Goal: Task Accomplishment & Management: Use online tool/utility

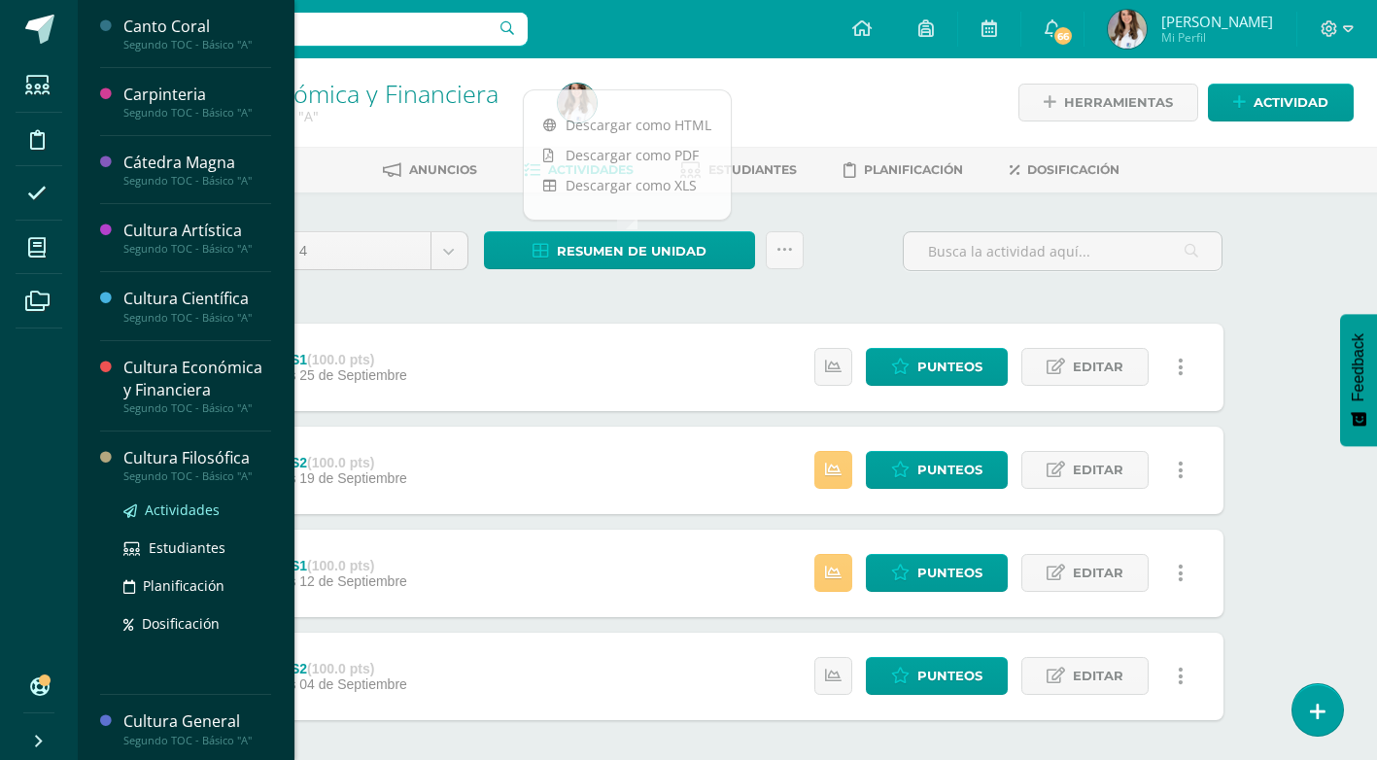
click at [196, 505] on span "Actividades" at bounding box center [182, 509] width 75 height 18
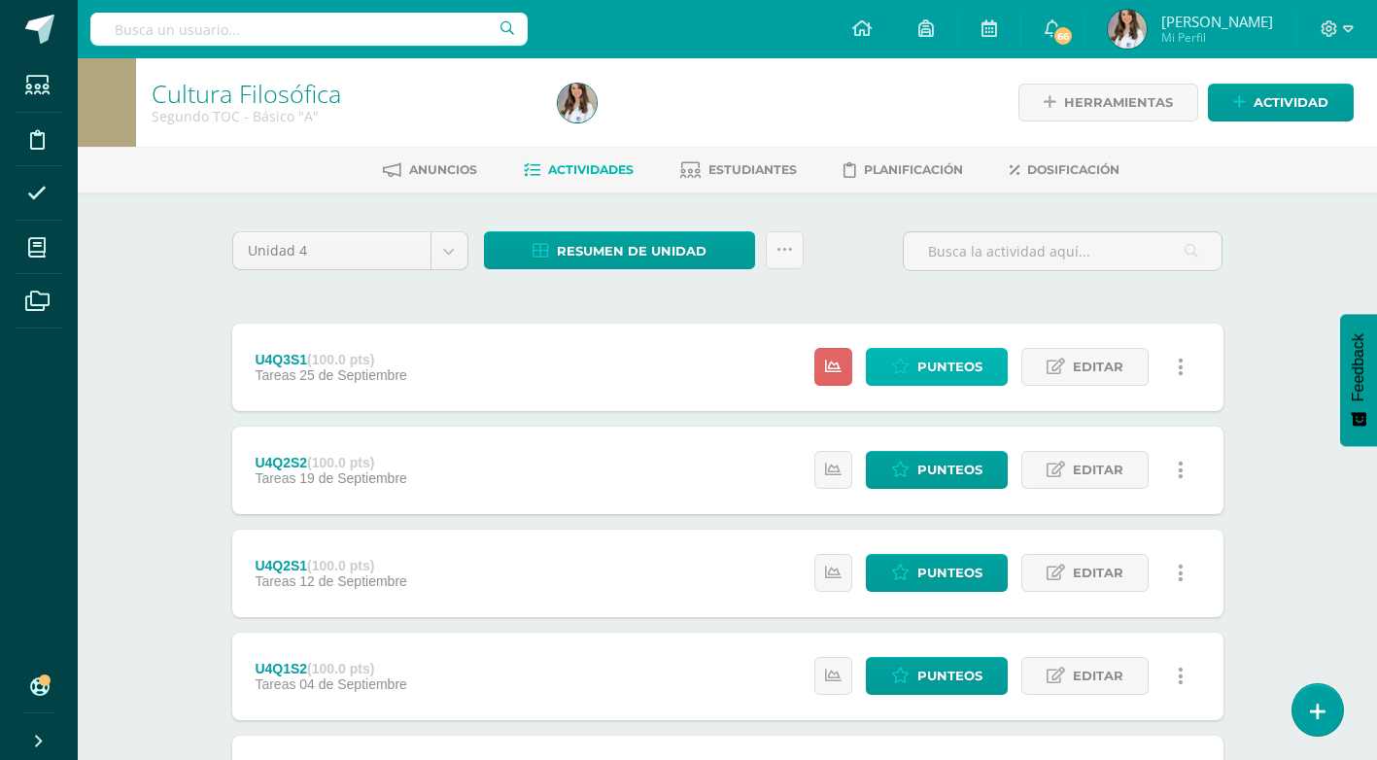
click at [942, 360] on span "Punteos" at bounding box center [949, 367] width 65 height 36
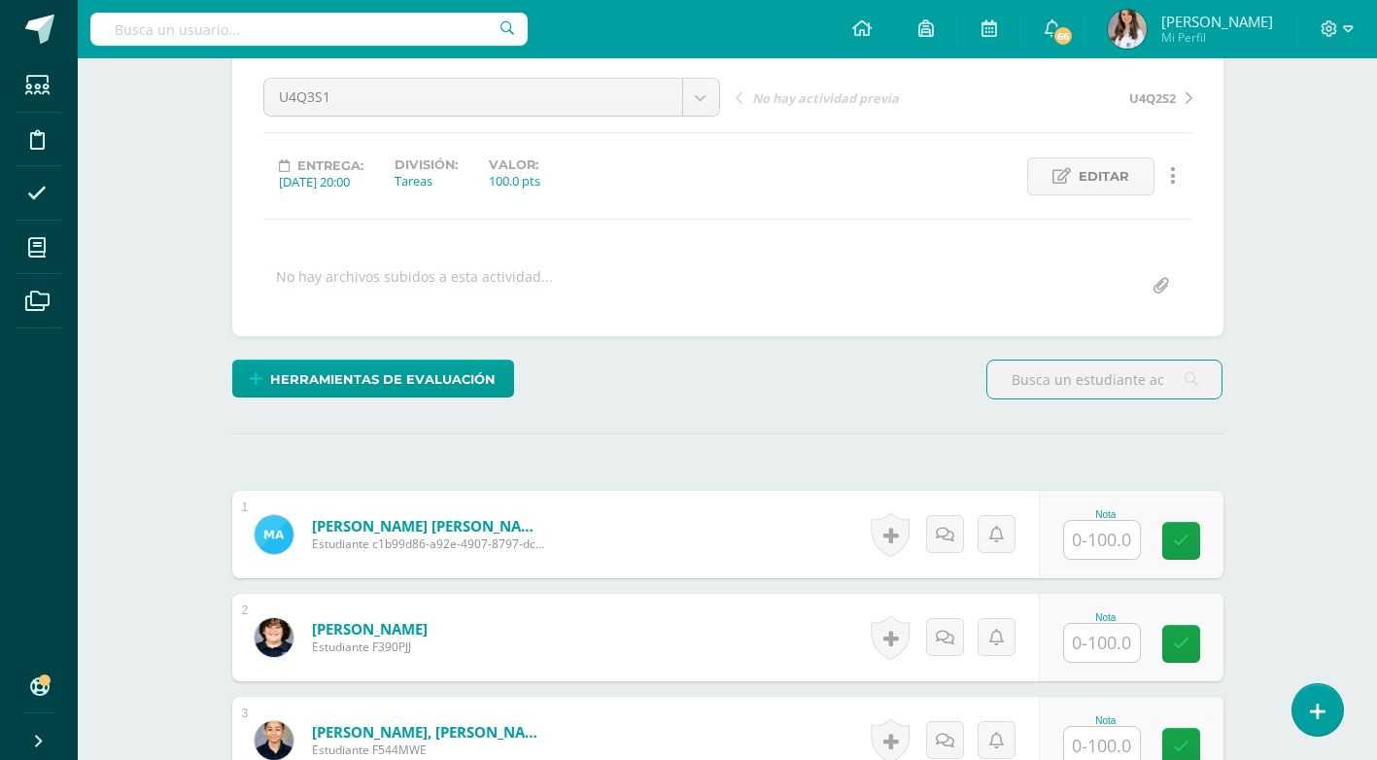
scroll to position [195, 0]
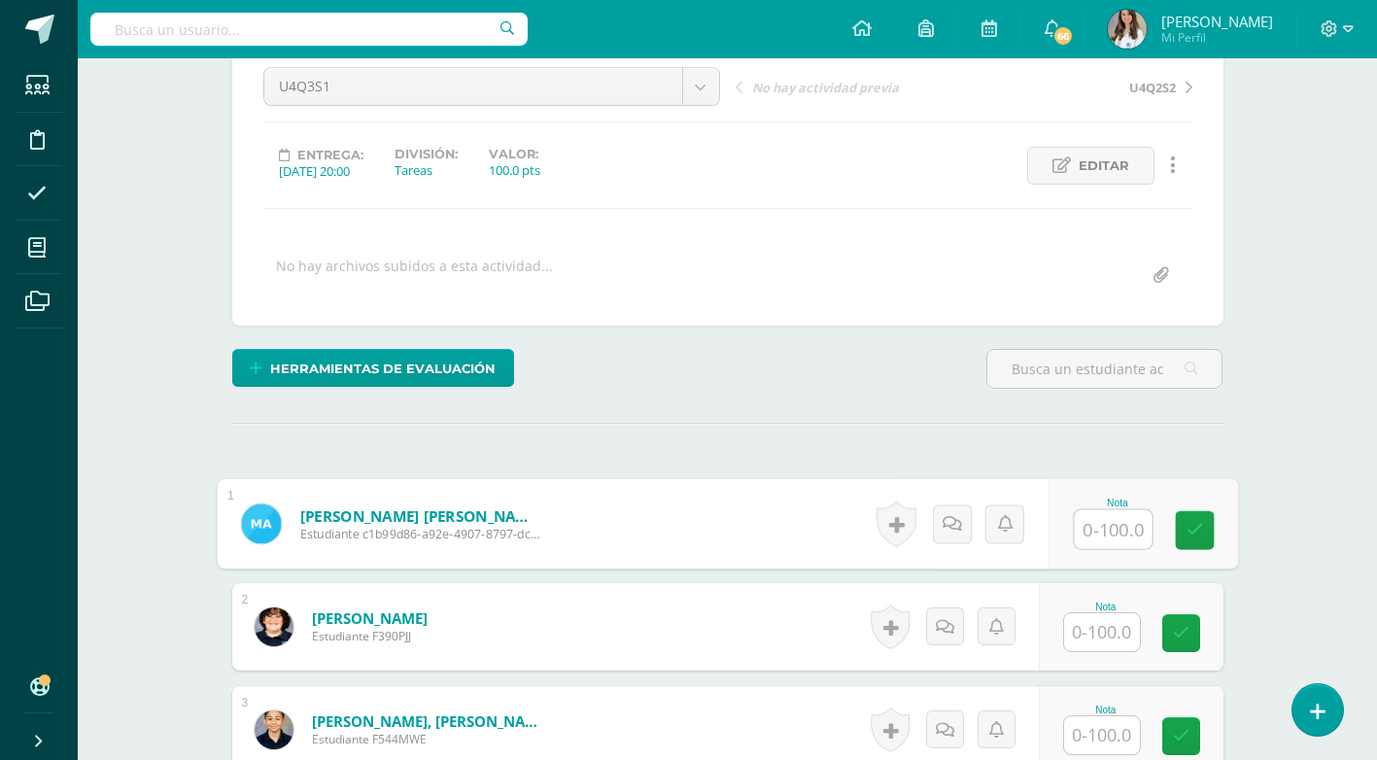
click at [1080, 538] on input "text" at bounding box center [1113, 529] width 78 height 39
type input "97"
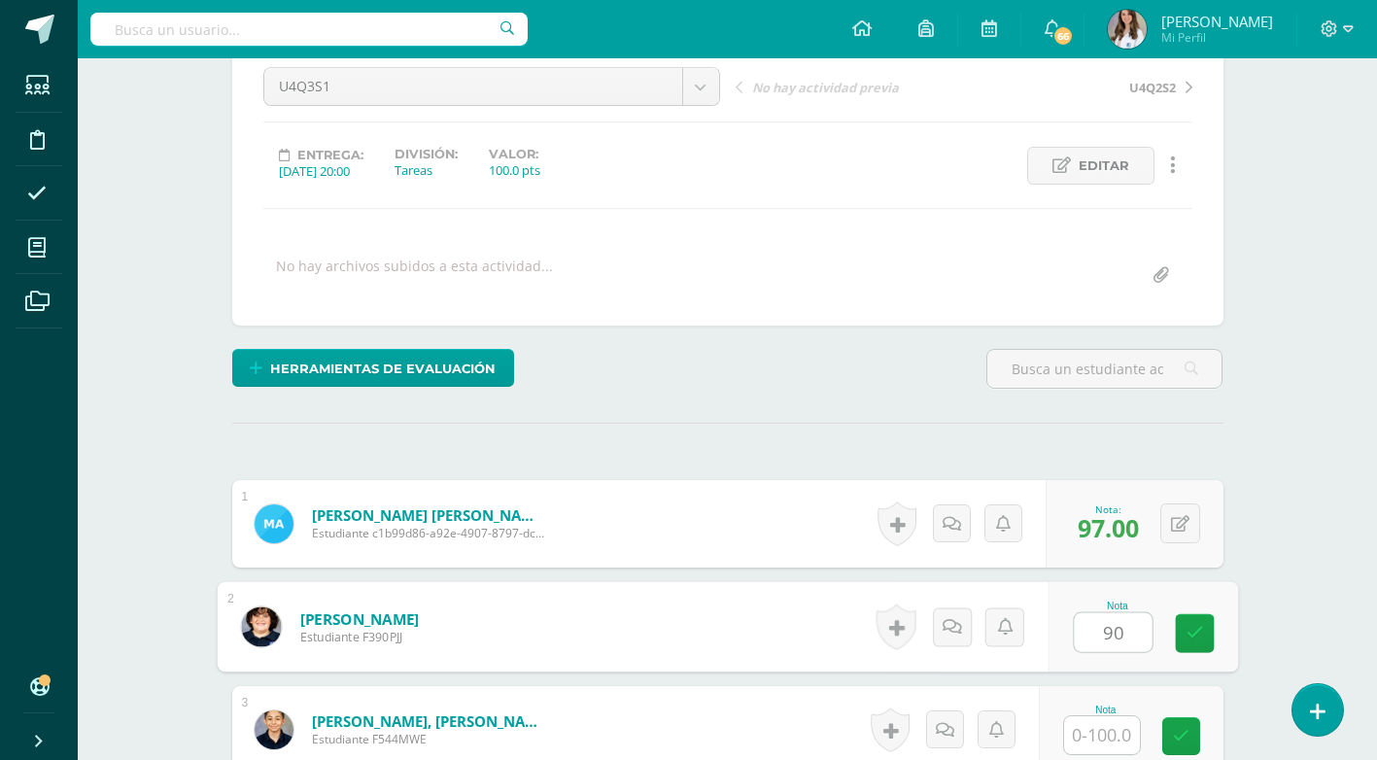
type input "90"
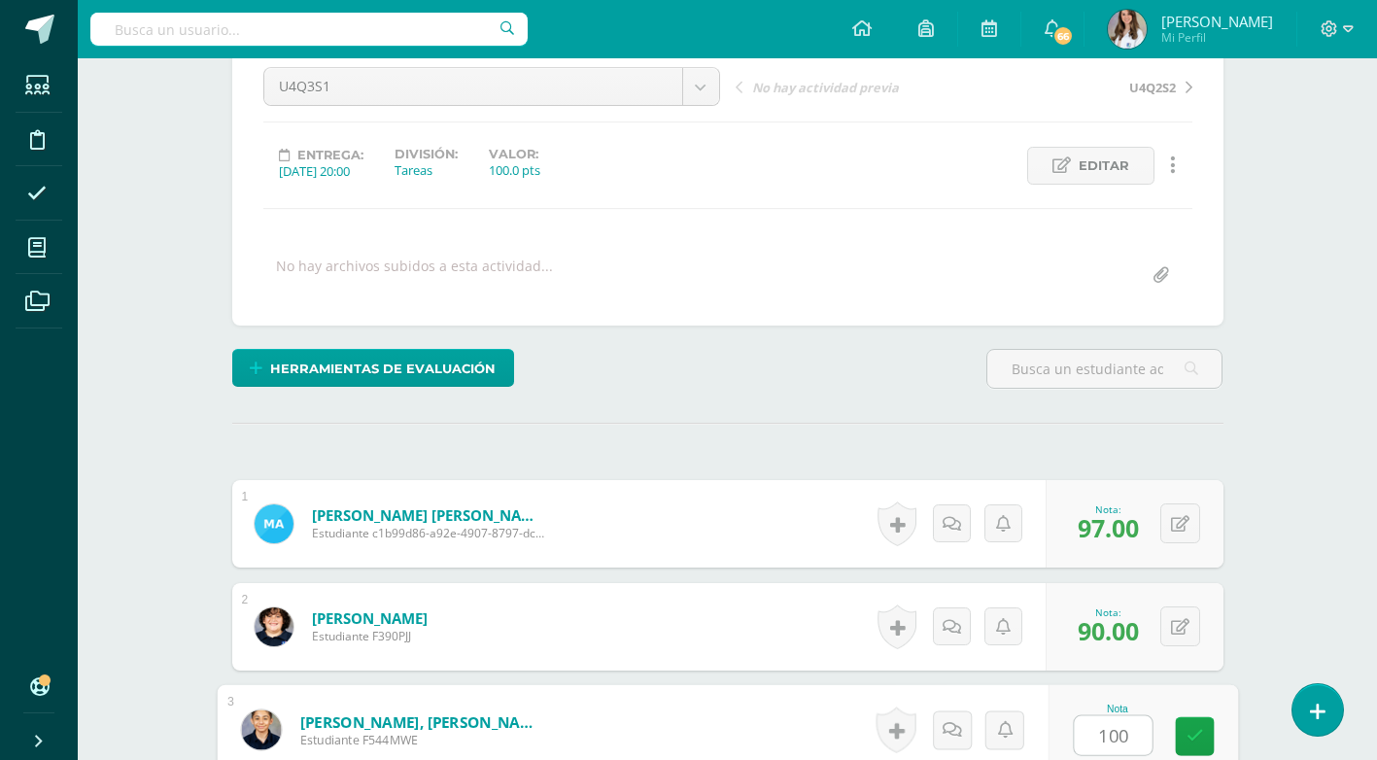
type input "100"
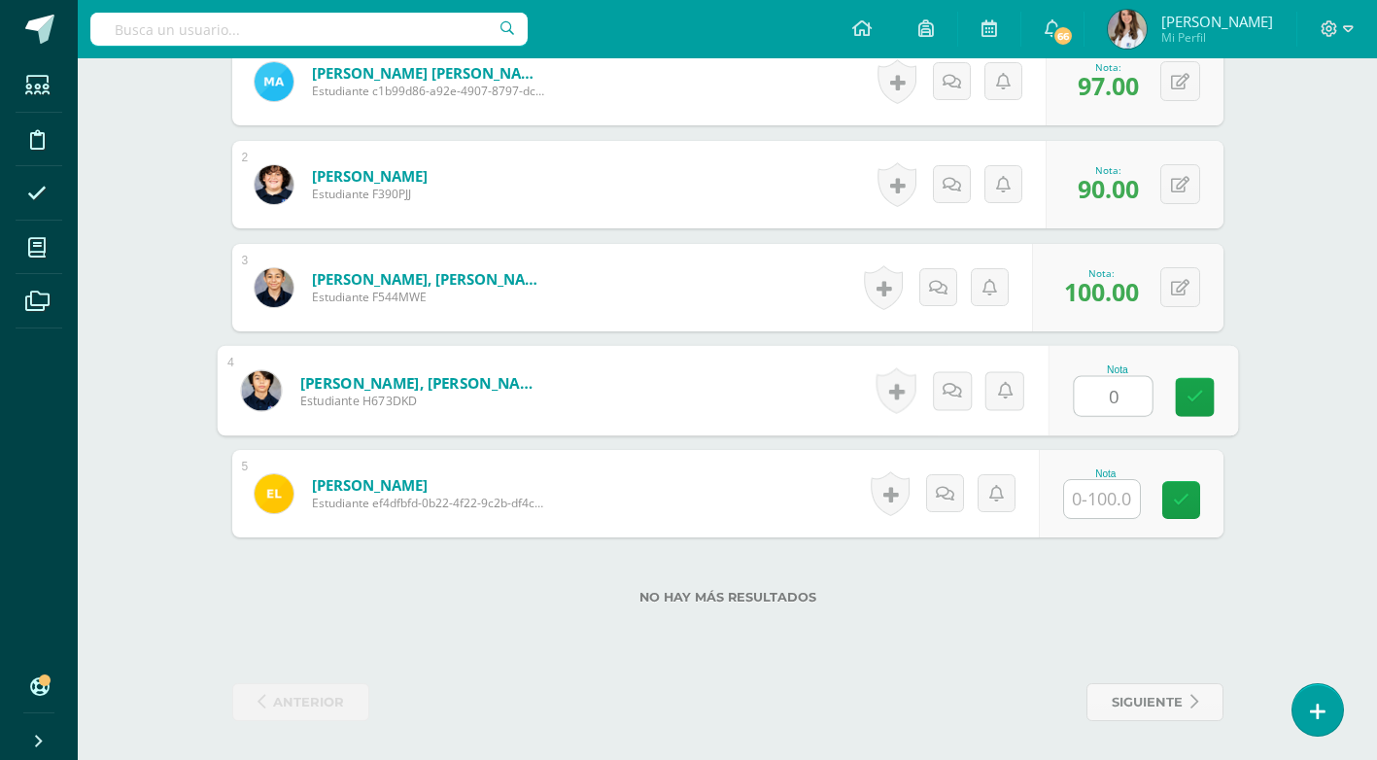
type input "0"
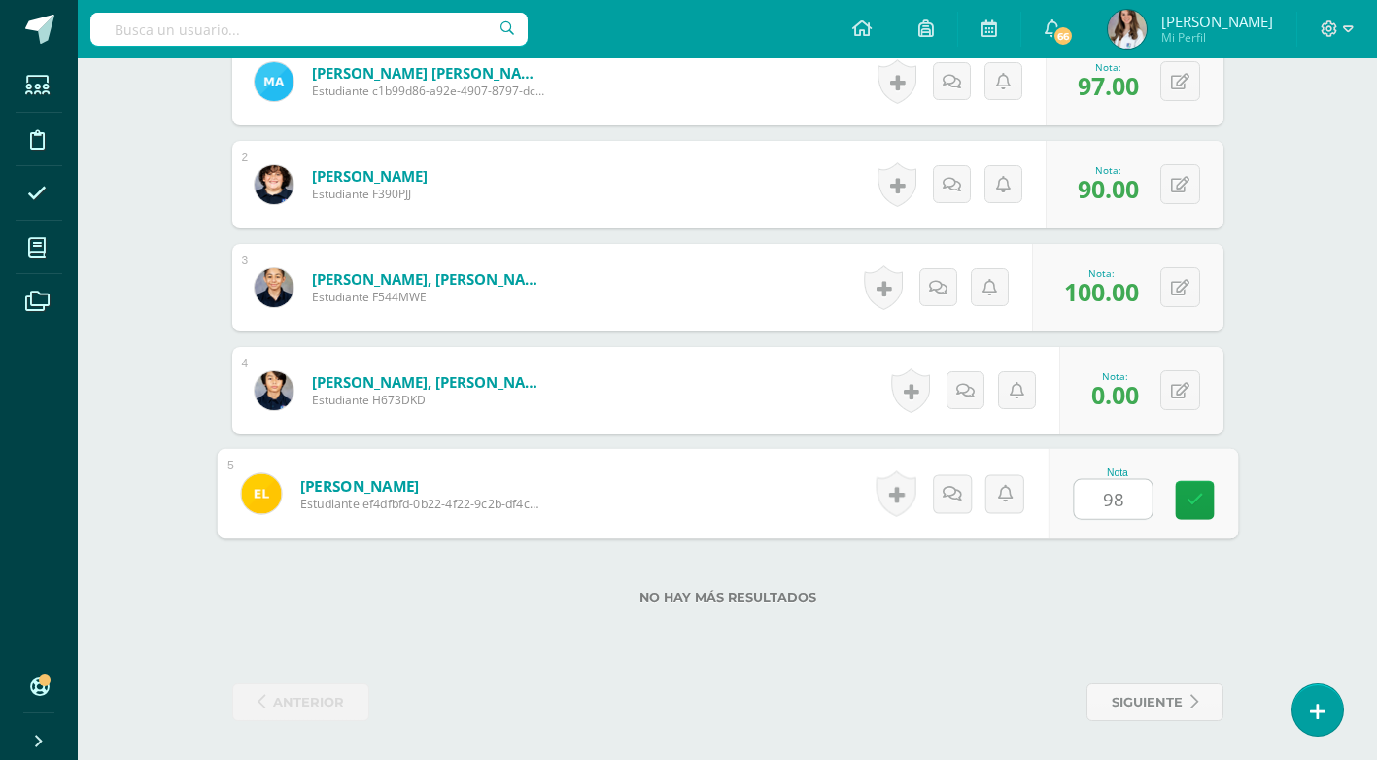
type input "98"
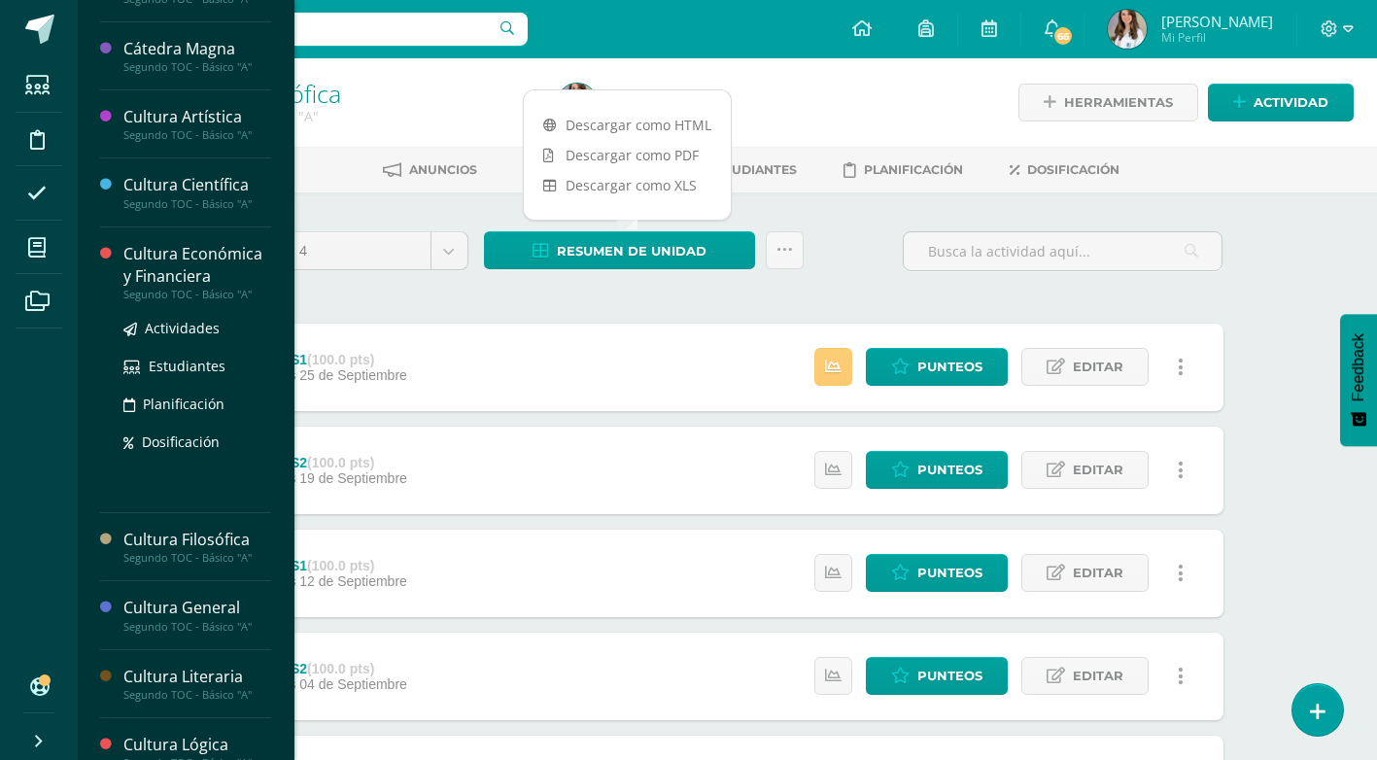
scroll to position [291, 0]
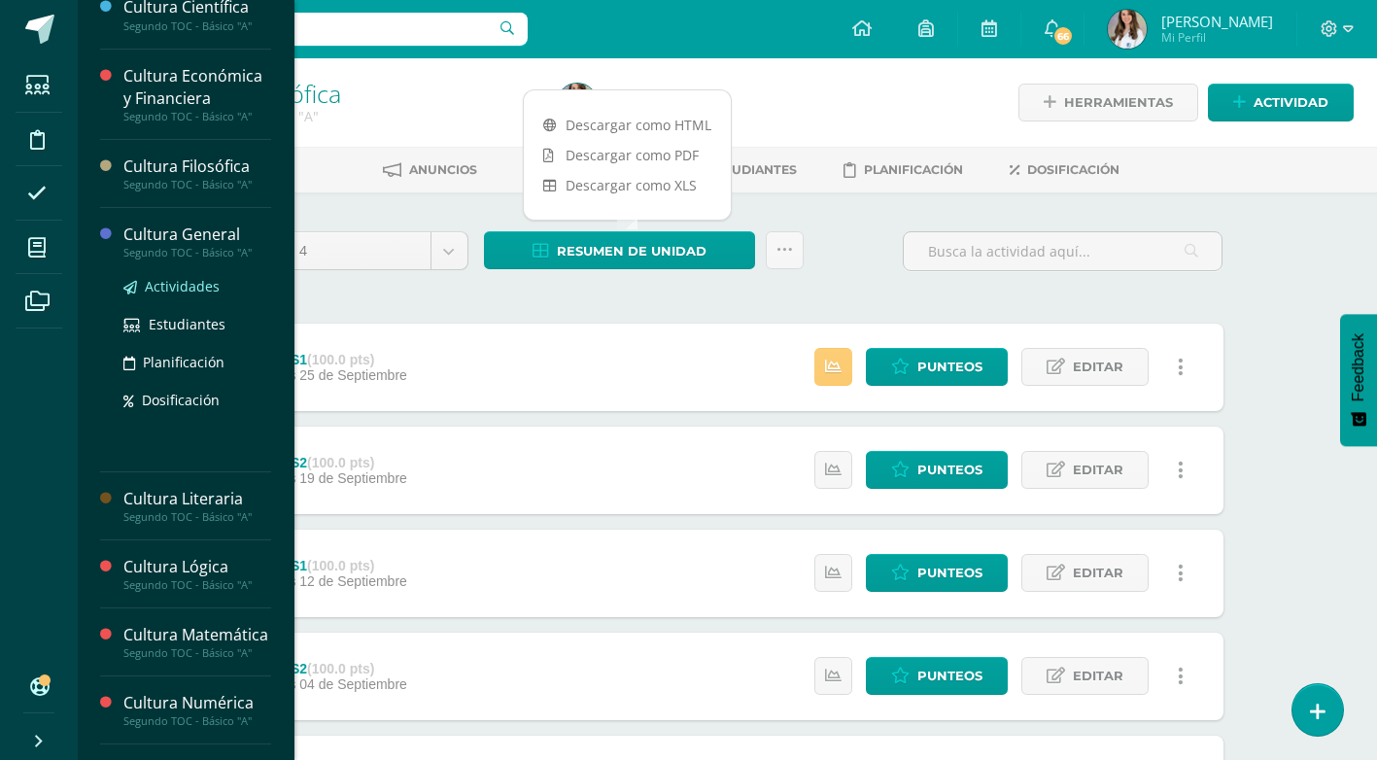
click at [191, 286] on span "Actividades" at bounding box center [182, 286] width 75 height 18
